Goal: Task Accomplishment & Management: Manage account settings

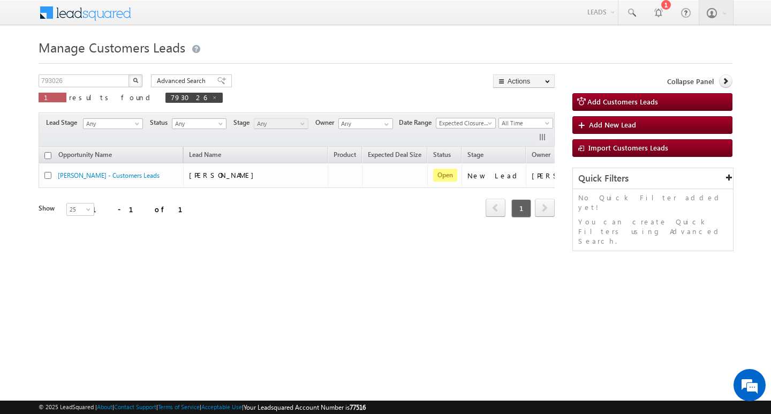
scroll to position [0, 43]
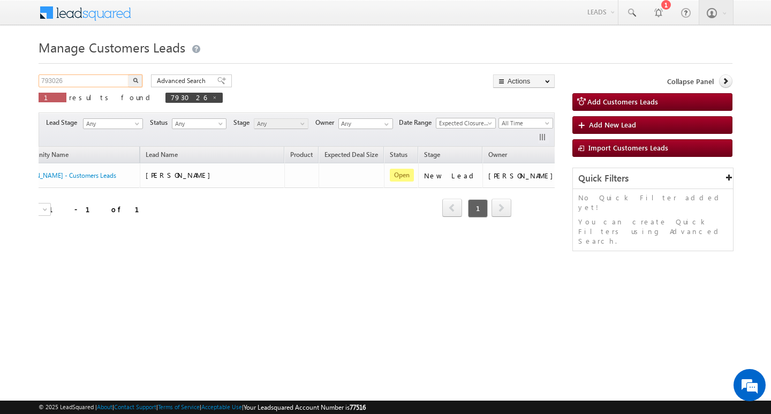
drag, startPoint x: 81, startPoint y: 78, endPoint x: 86, endPoint y: 84, distance: 8.4
click at [86, 84] on input "793026" at bounding box center [85, 80] width 92 height 13
type input "7"
type input "Search Customers Leads"
click at [99, 81] on input "text" at bounding box center [85, 80] width 92 height 13
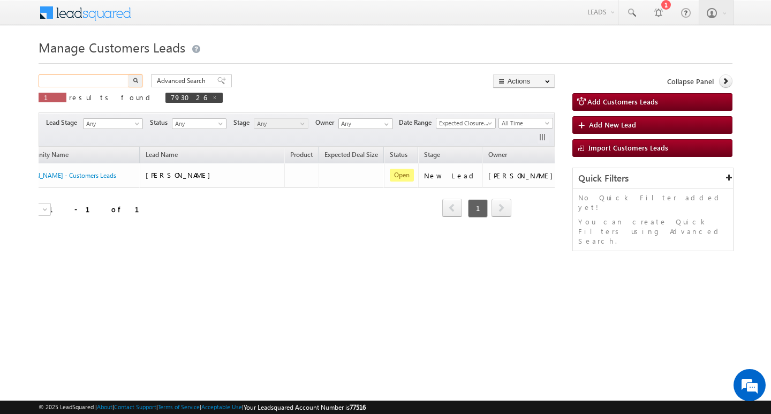
paste input "792664"
type input "792664"
click at [129, 74] on button "button" at bounding box center [136, 80] width 14 height 13
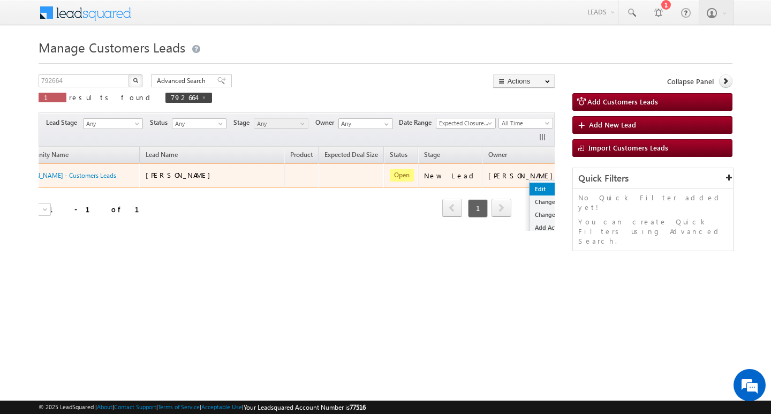
click at [530, 184] on link "Edit" at bounding box center [557, 189] width 54 height 13
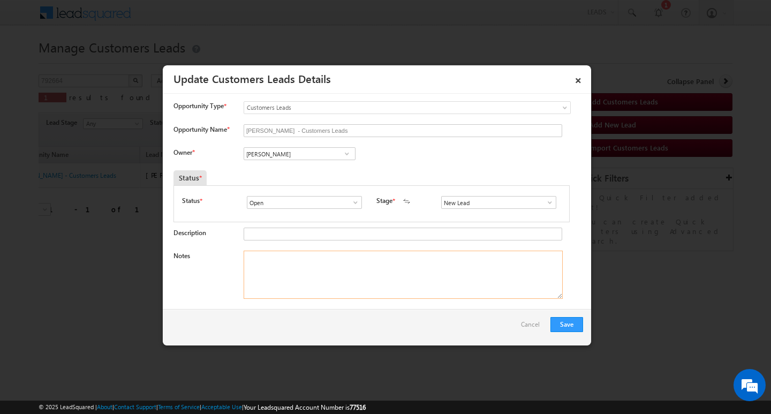
click at [379, 273] on textarea "Notes" at bounding box center [403, 275] width 319 height 48
click at [303, 155] on input "[PERSON_NAME]" at bounding box center [300, 153] width 112 height 13
click at [403, 275] on textarea "Notes" at bounding box center [403, 275] width 319 height 48
paste textarea "Customer Name : [PERSON_NAME]: ag : 38y/ b / Self-Employed/ mothe income : 2l /…"
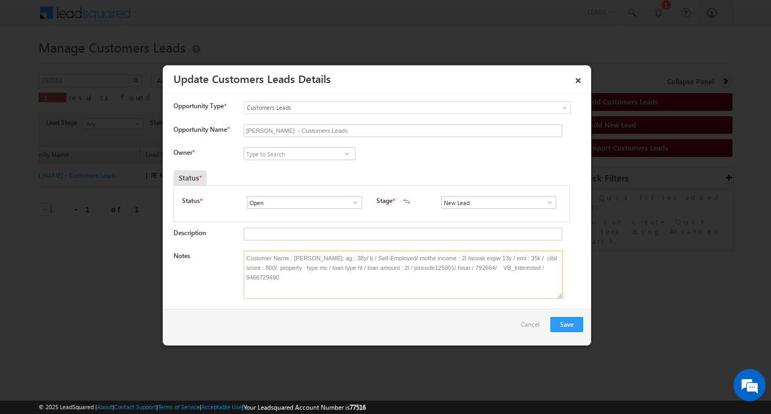
type textarea "Customer Name : [PERSON_NAME]: ag : 38y/ b / Self-Employed/ mothe income : 2l /…"
click at [290, 151] on input at bounding box center [300, 153] width 112 height 13
click at [272, 155] on input at bounding box center [300, 153] width 112 height 13
paste input "[PERSON_NAME]"
click at [299, 164] on link "[PERSON_NAME] [PERSON_NAME][EMAIL_ADDRESS][DOMAIN_NAME]" at bounding box center [300, 170] width 112 height 20
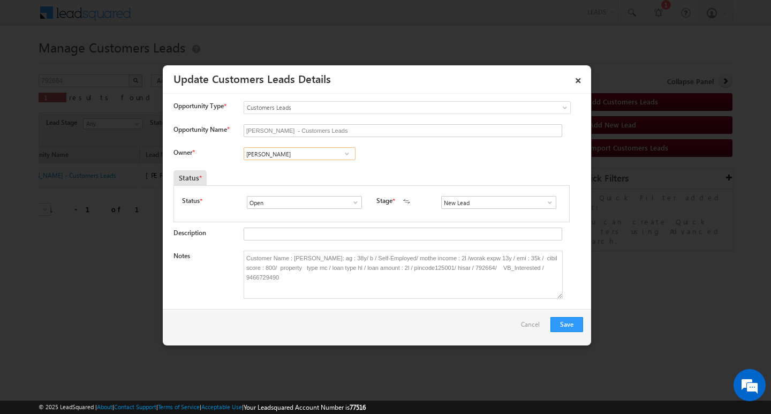
click at [300, 151] on input "[PERSON_NAME]" at bounding box center [300, 153] width 112 height 13
type input "[PERSON_NAME]"
click at [272, 153] on input at bounding box center [300, 153] width 112 height 13
paste input "[PERSON_NAME]"
type input "[PERSON_NAME]"
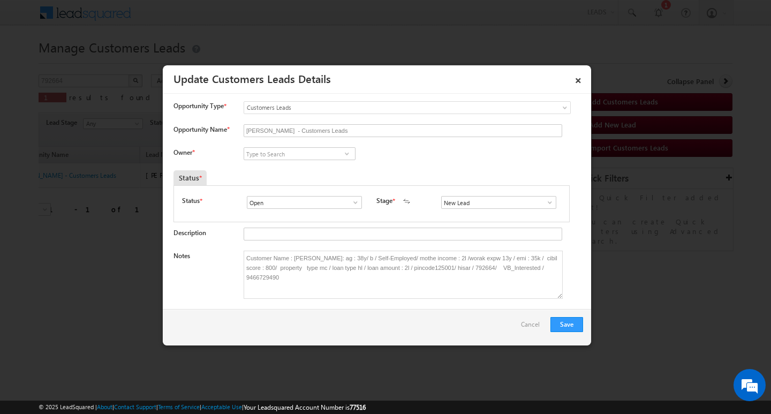
click at [350, 152] on span at bounding box center [347, 153] width 11 height 9
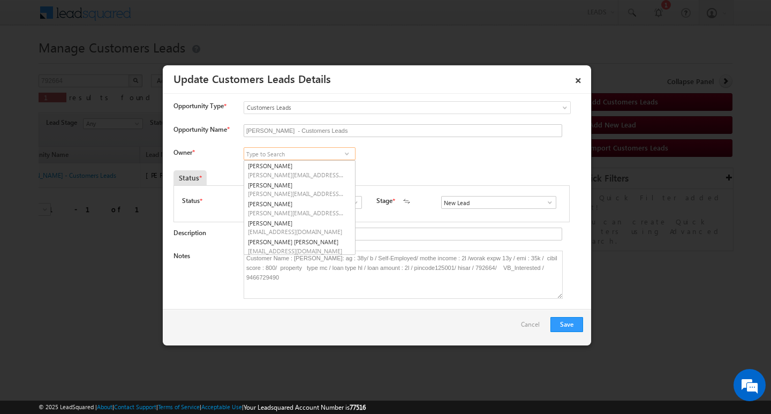
click at [338, 154] on input at bounding box center [300, 153] width 112 height 13
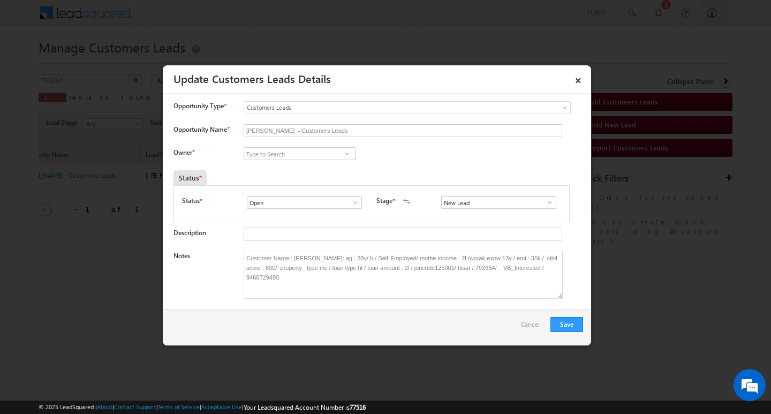
click at [340, 154] on link at bounding box center [346, 153] width 13 height 11
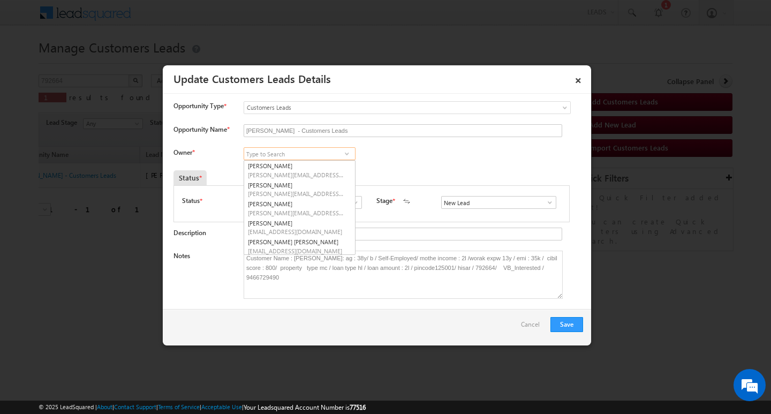
paste input "[PERSON_NAME]"
type input "P"
type input "S"
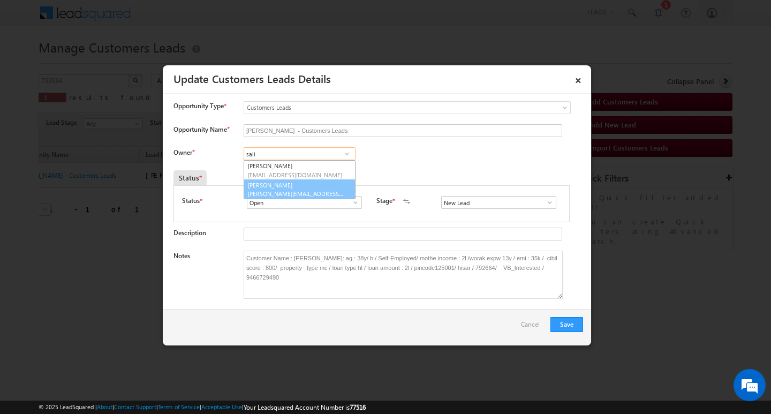
click at [275, 189] on link "Salim [EMAIL_ADDRESS][PERSON_NAME][DOMAIN_NAME]" at bounding box center [300, 189] width 112 height 20
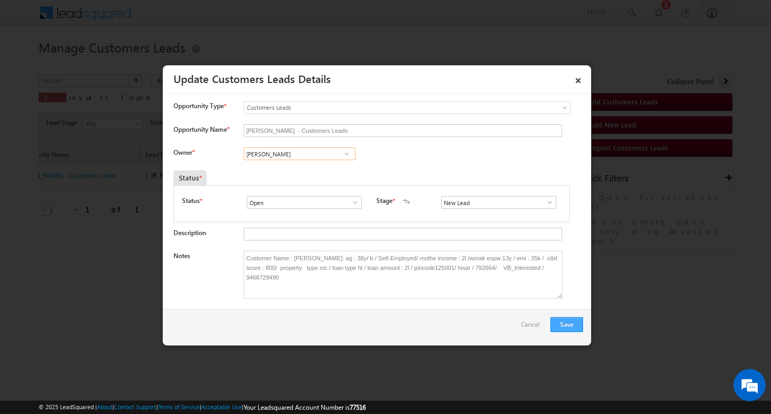
type input "[PERSON_NAME]"
click at [576, 332] on button "Save" at bounding box center [567, 324] width 33 height 15
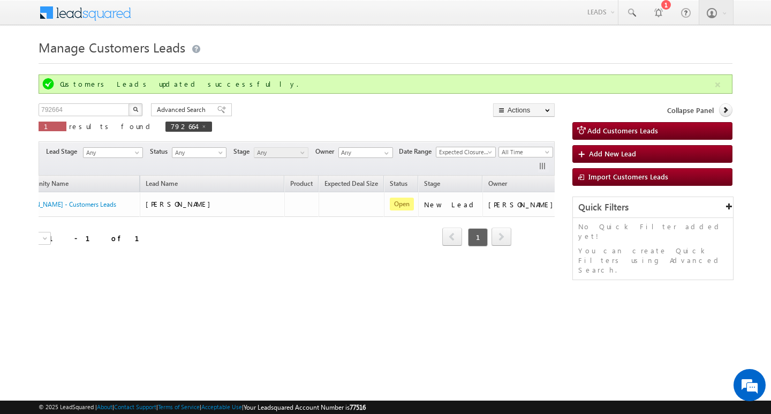
scroll to position [0, 26]
